Goal: Task Accomplishment & Management: Manage account settings

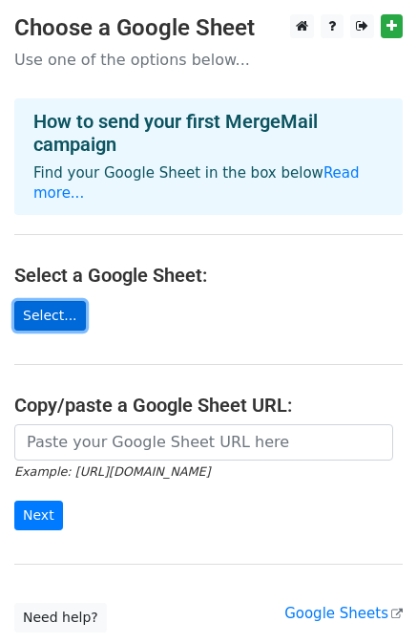
click at [61, 301] on link "Select..." at bounding box center [50, 316] width 72 height 30
click at [53, 302] on link "Select..." at bounding box center [50, 316] width 72 height 30
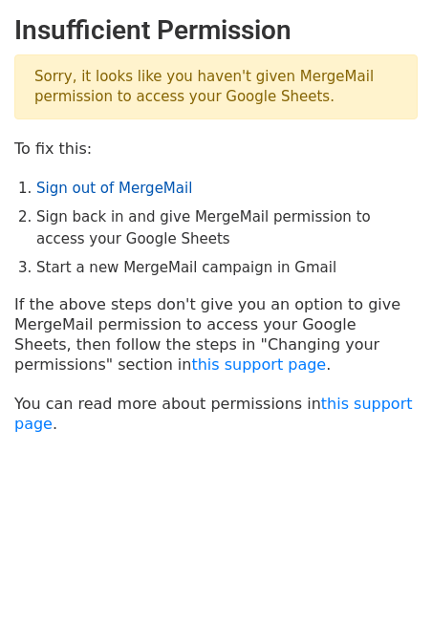
click at [146, 186] on link "Sign out of MergeMail" at bounding box center [114, 188] width 156 height 17
